Goal: Information Seeking & Learning: Learn about a topic

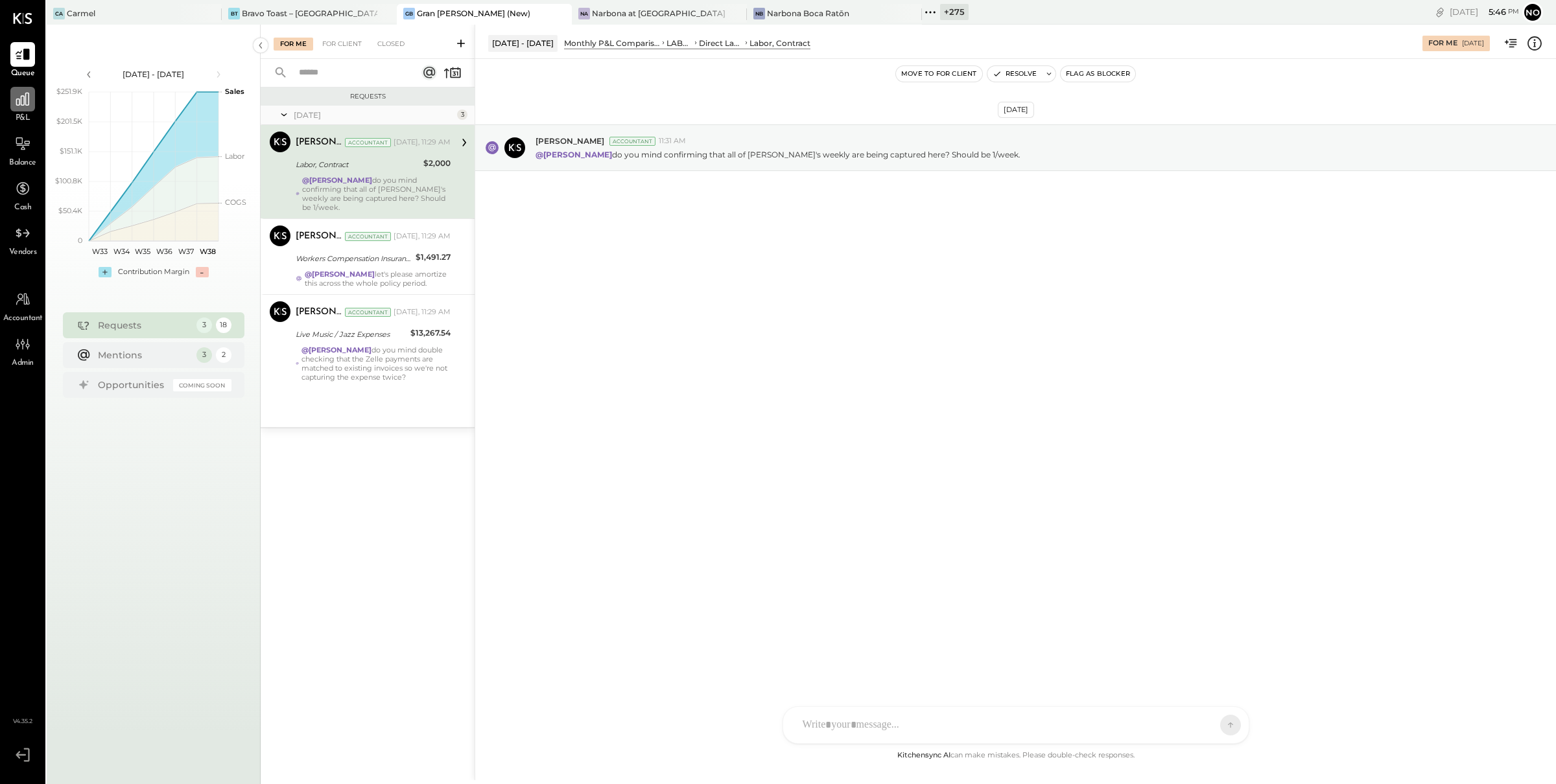
click at [19, 109] on div at bounding box center [23, 99] width 25 height 25
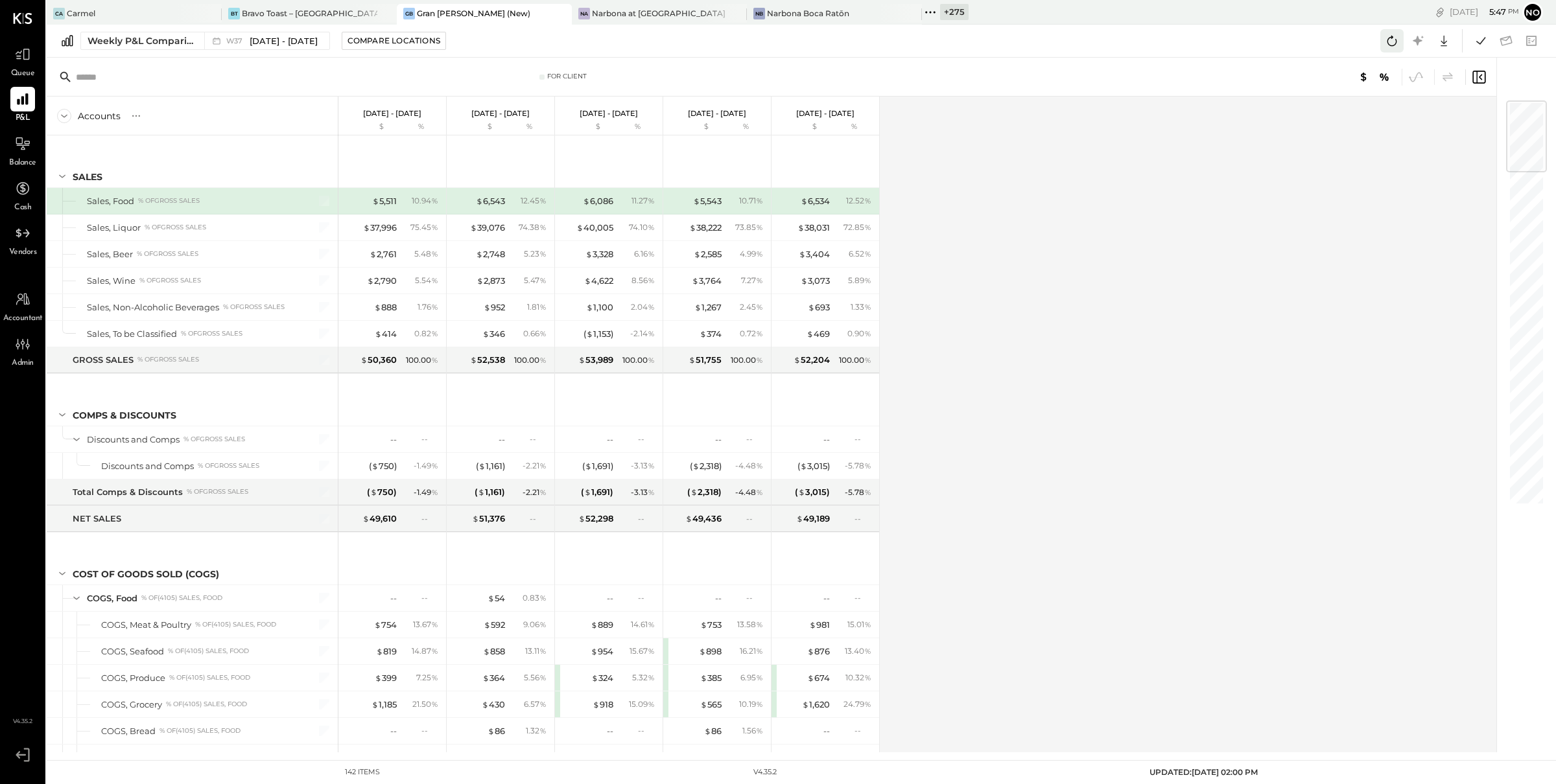
click at [1386, 40] on icon at bounding box center [1391, 41] width 17 height 17
click at [1482, 44] on icon at bounding box center [1481, 41] width 17 height 17
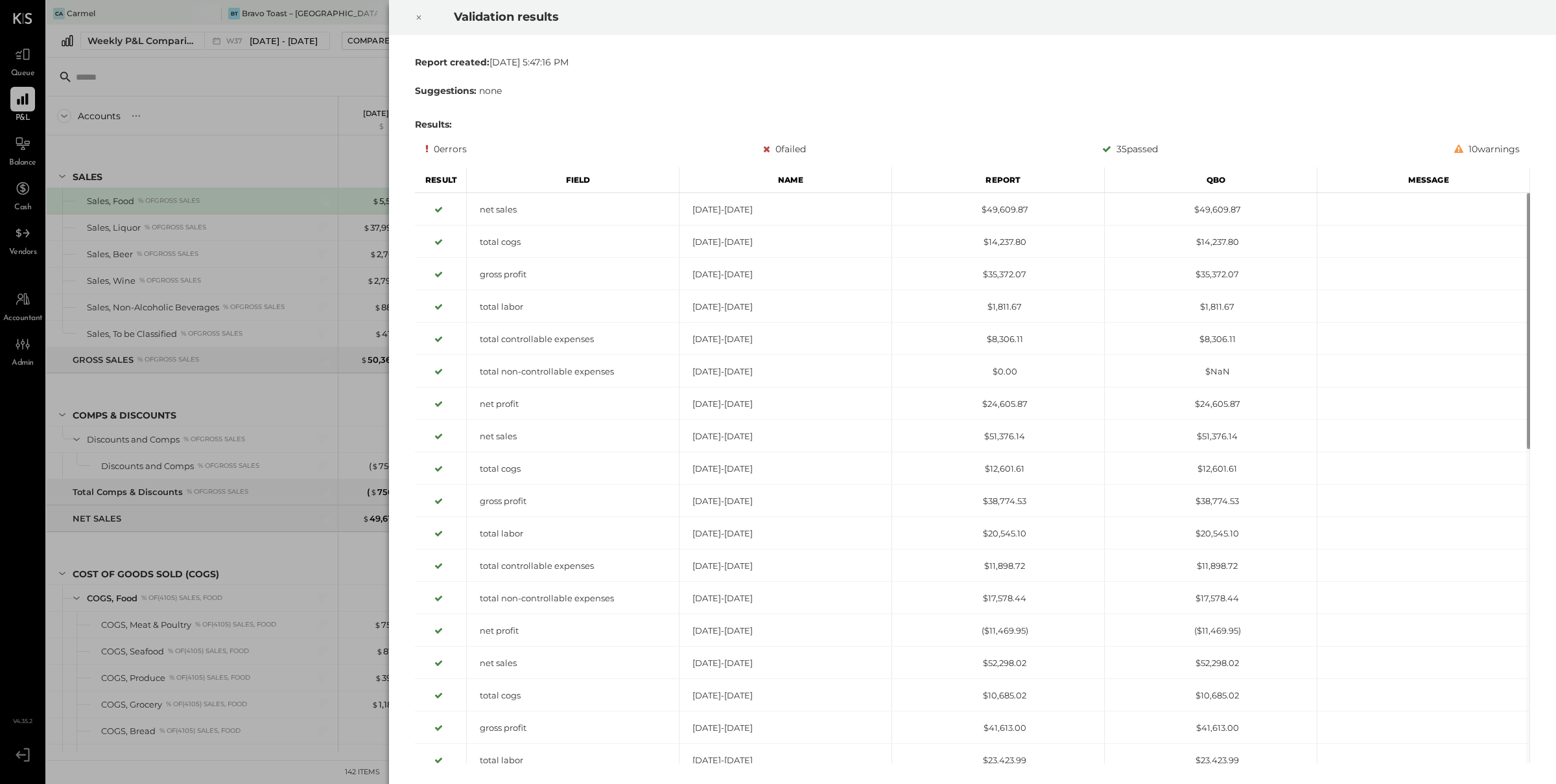
click at [416, 20] on icon at bounding box center [419, 18] width 8 height 16
